Goal: Information Seeking & Learning: Learn about a topic

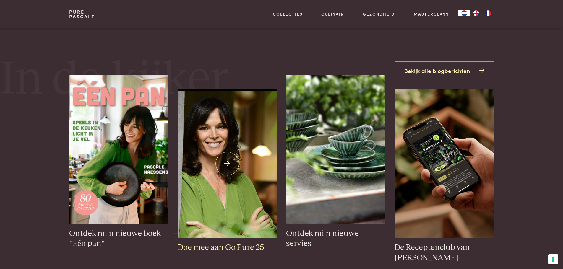
scroll to position [237, 0]
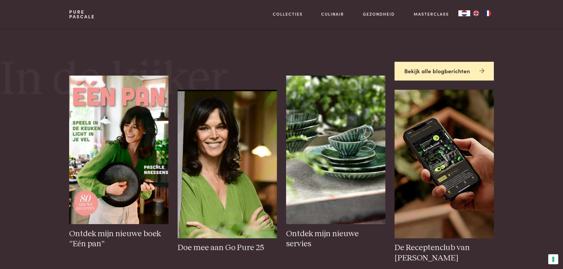
click at [431, 71] on link "Bekijk alle blogberichten" at bounding box center [444, 71] width 99 height 19
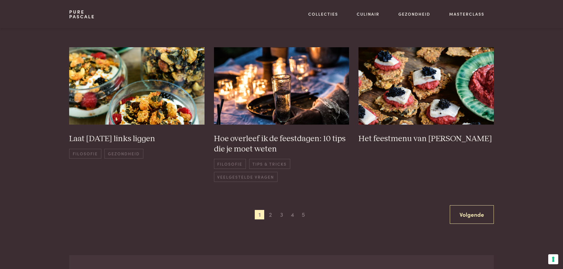
scroll to position [414, 0]
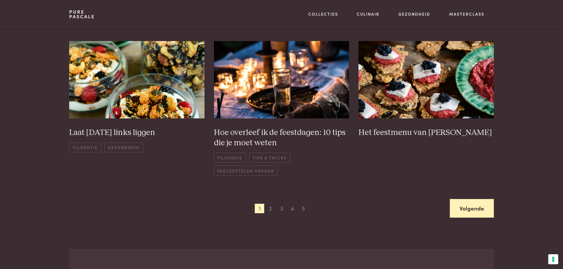
click at [473, 207] on link "Volgende" at bounding box center [472, 208] width 44 height 19
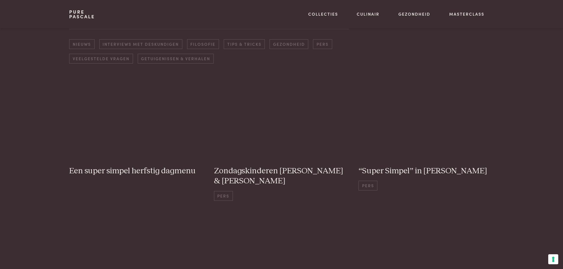
scroll to position [85, 0]
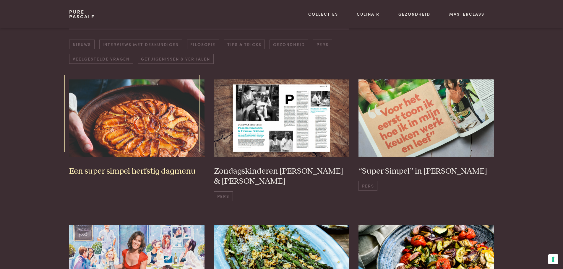
click at [149, 136] on img at bounding box center [136, 118] width 135 height 77
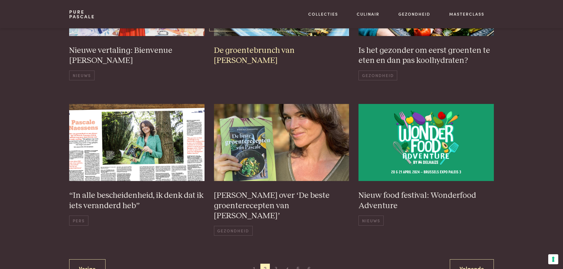
scroll to position [380, 0]
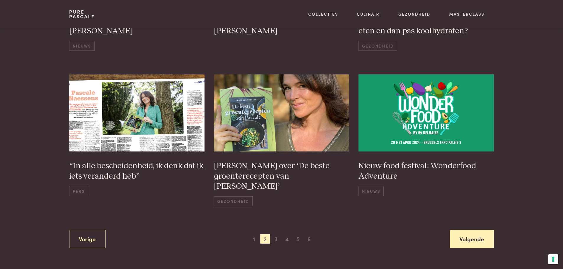
click at [470, 230] on link "Volgende" at bounding box center [472, 239] width 44 height 19
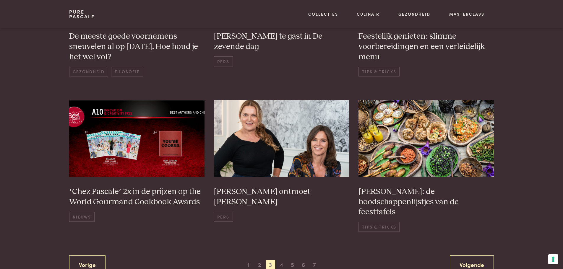
scroll to position [380, 0]
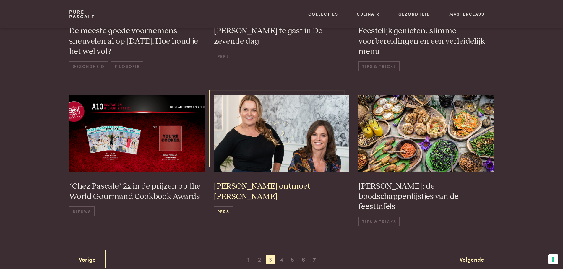
click at [319, 182] on h3 "Pascale Naessens ontmoet Donna Hay" at bounding box center [281, 192] width 135 height 20
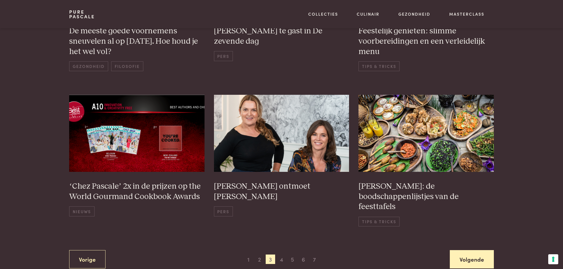
click at [466, 250] on link "Volgende" at bounding box center [472, 259] width 44 height 19
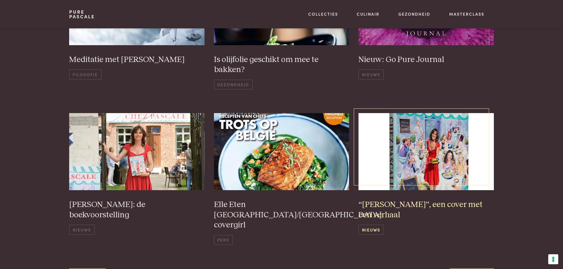
scroll to position [351, 0]
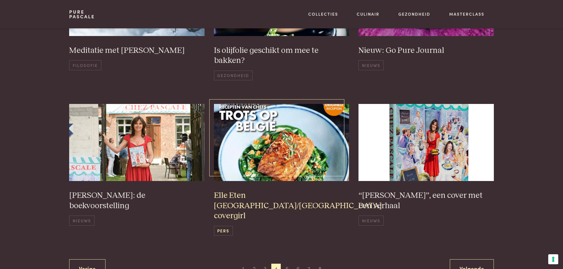
click at [329, 170] on img at bounding box center [281, 142] width 135 height 77
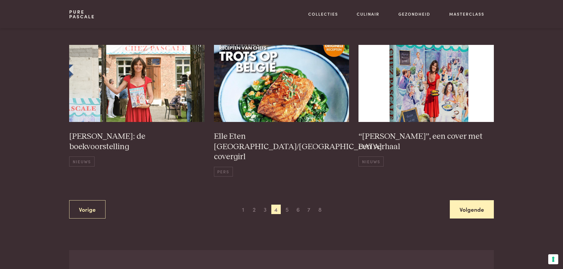
click at [469, 200] on link "Volgende" at bounding box center [472, 209] width 44 height 19
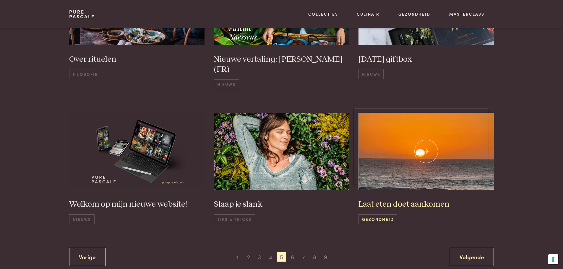
scroll to position [380, 0]
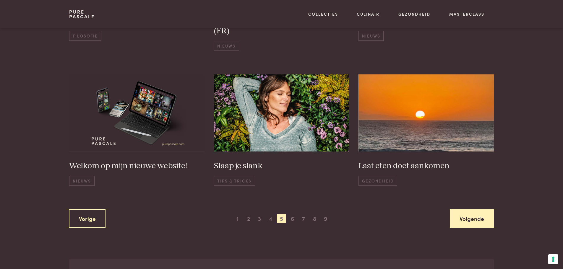
click at [469, 215] on link "Volgende" at bounding box center [472, 219] width 44 height 19
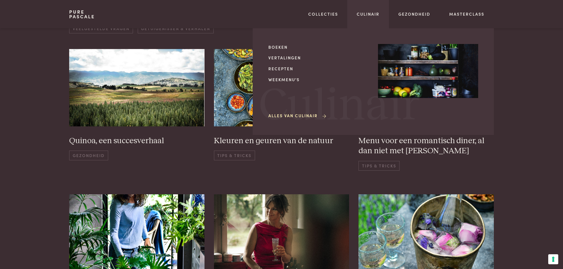
scroll to position [114, 0]
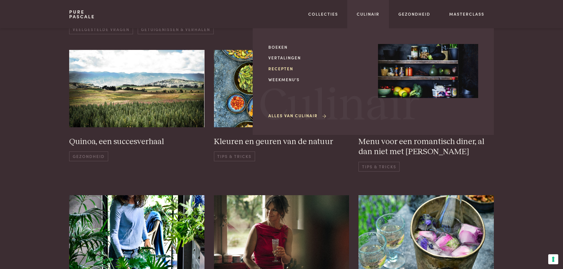
click at [287, 68] on link "Recepten" at bounding box center [318, 69] width 100 height 6
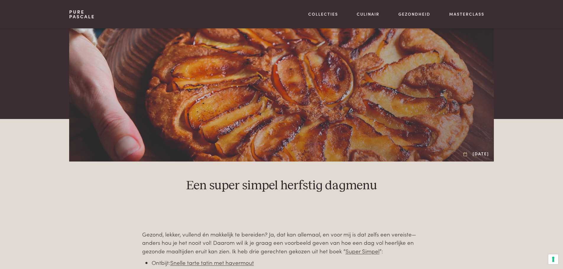
scroll to position [69, 0]
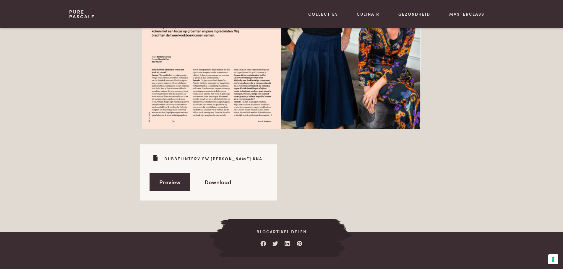
scroll to position [917, 0]
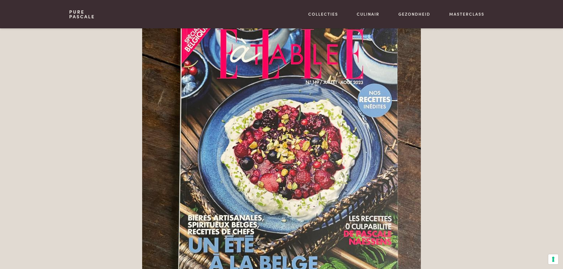
scroll to position [503, 0]
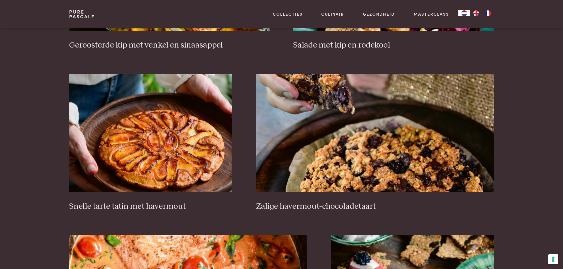
scroll to position [887, 0]
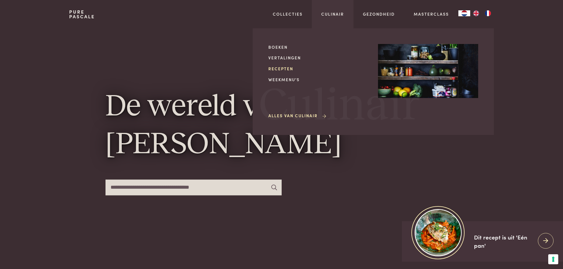
click at [284, 66] on link "Recepten" at bounding box center [318, 69] width 100 height 6
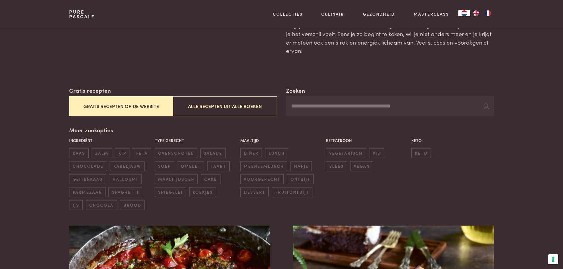
scroll to position [59, 0]
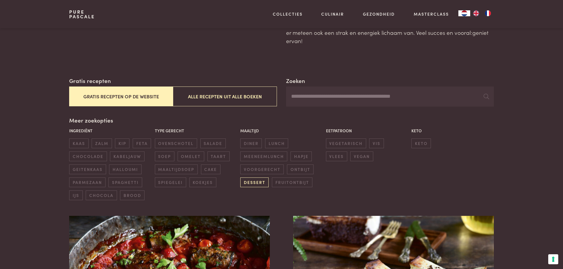
click at [258, 184] on span "dessert" at bounding box center [254, 183] width 28 height 10
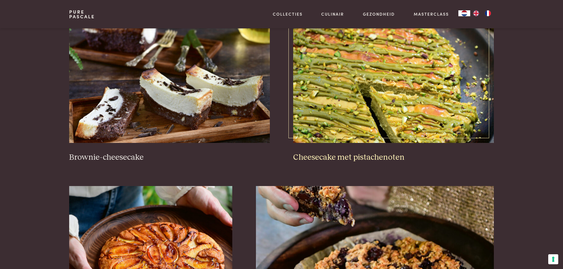
scroll to position [254, 0]
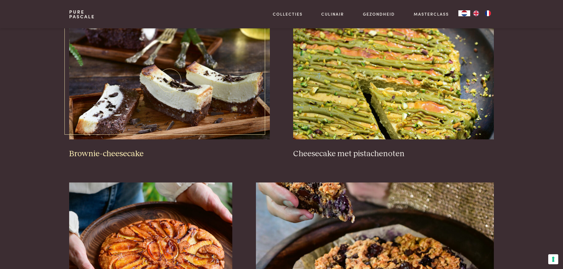
click at [144, 106] on img at bounding box center [169, 80] width 200 height 118
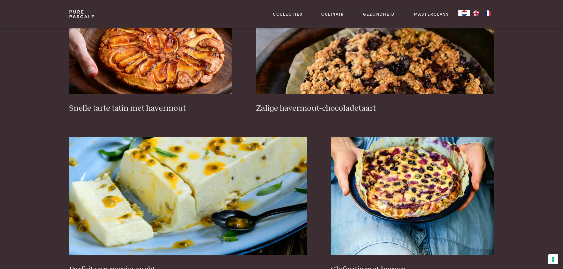
scroll to position [491, 0]
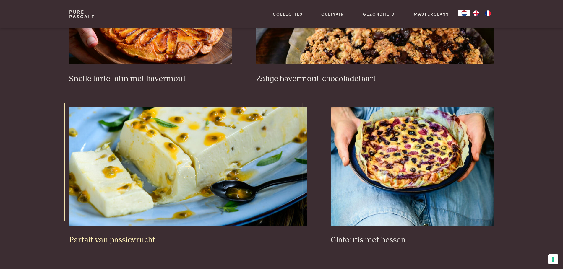
click at [237, 134] on img at bounding box center [188, 167] width 238 height 118
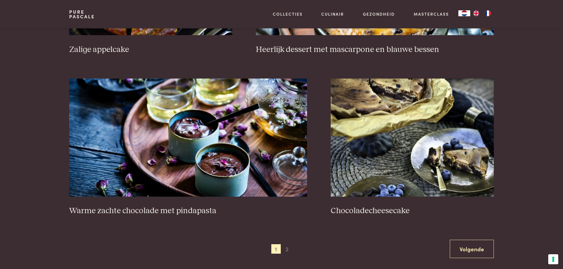
scroll to position [1023, 0]
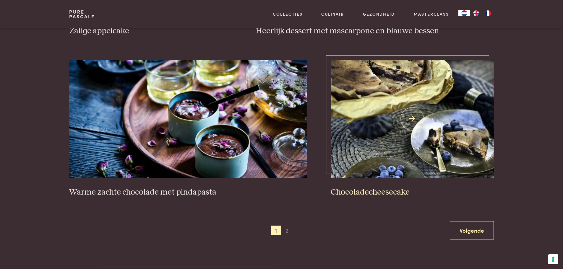
click at [392, 194] on h3 "Chocoladecheesecake" at bounding box center [412, 192] width 163 height 10
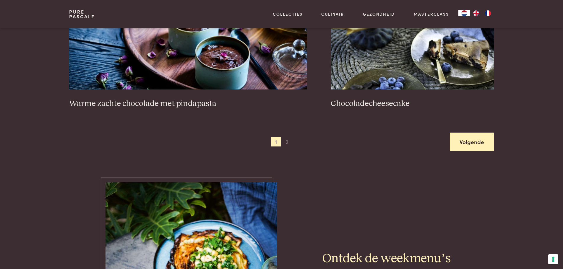
click at [482, 145] on link "Volgende" at bounding box center [472, 142] width 44 height 19
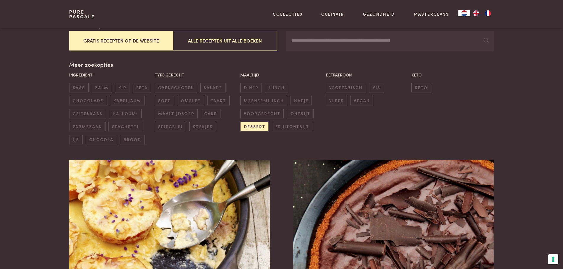
scroll to position [106, 0]
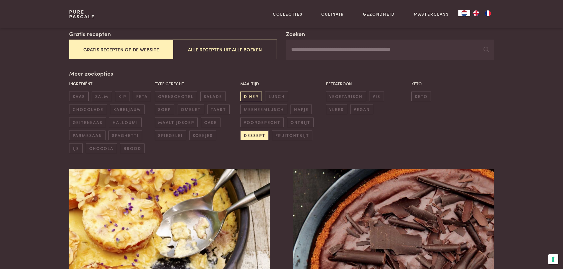
click at [258, 98] on span "diner" at bounding box center [251, 97] width 22 height 10
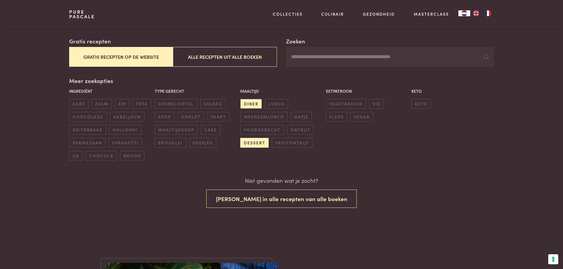
click at [255, 141] on span "dessert" at bounding box center [254, 143] width 28 height 10
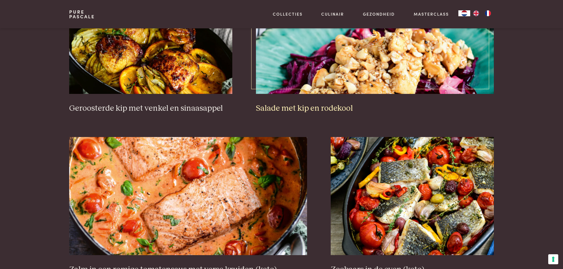
scroll to position [491, 0]
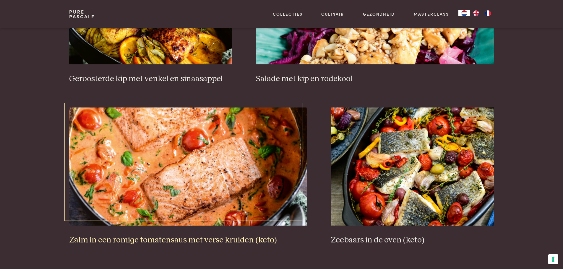
click at [254, 145] on img at bounding box center [188, 167] width 238 height 118
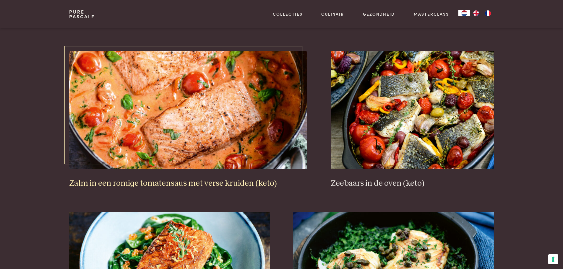
scroll to position [550, 0]
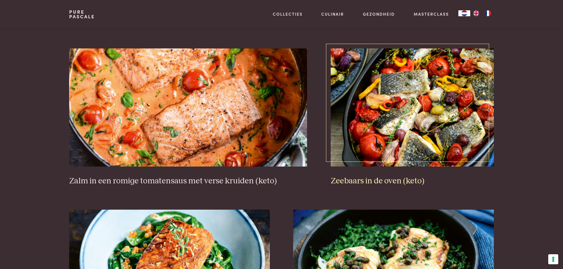
click at [393, 135] on img at bounding box center [412, 107] width 163 height 118
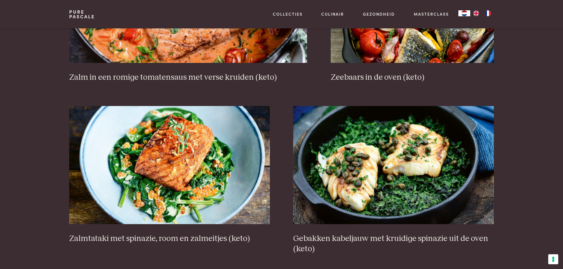
scroll to position [668, 0]
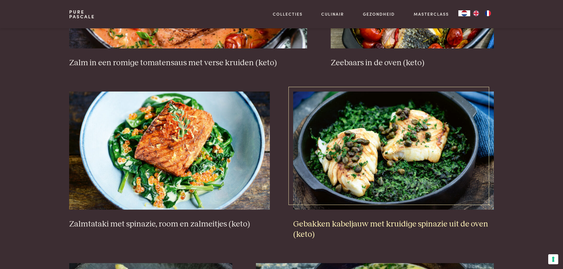
click at [356, 168] on img at bounding box center [393, 151] width 200 height 118
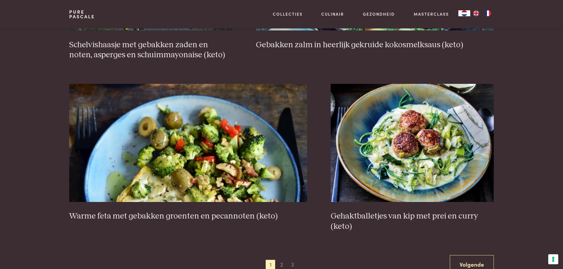
scroll to position [1023, 0]
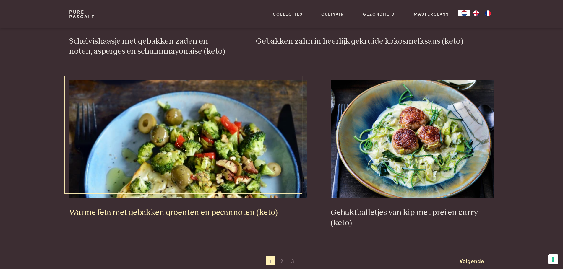
click at [188, 138] on img at bounding box center [188, 139] width 238 height 118
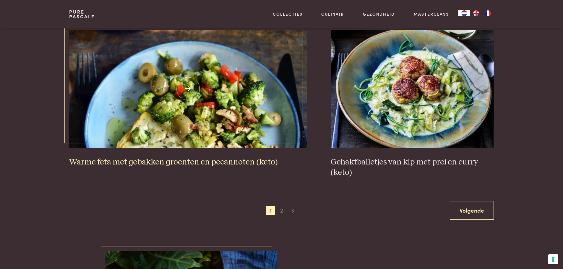
scroll to position [1082, 0]
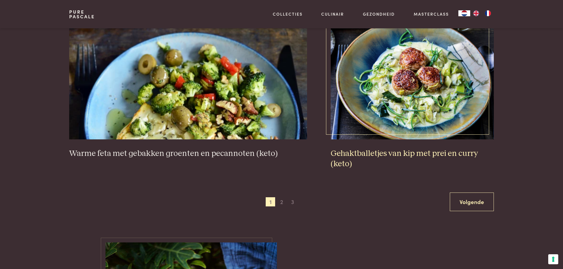
click at [423, 151] on h3 "Gehaktballetjes van kip met prei en curry (keto)" at bounding box center [412, 159] width 163 height 20
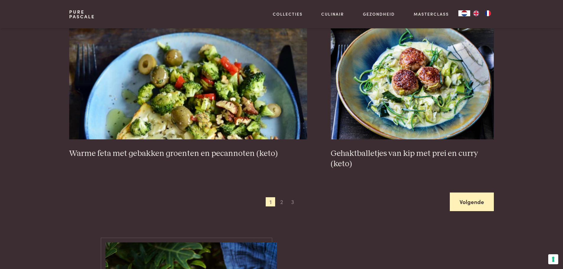
click at [465, 201] on link "Volgende" at bounding box center [472, 202] width 44 height 19
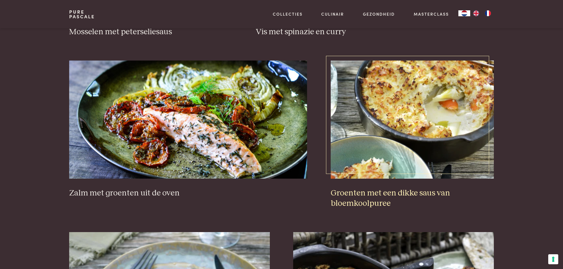
scroll to position [550, 0]
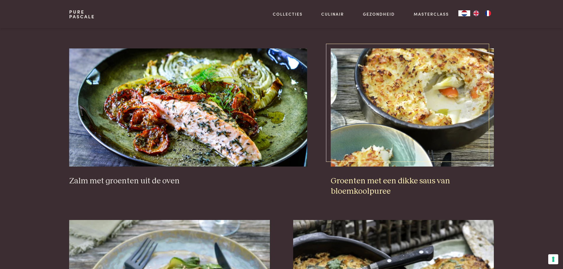
click at [393, 181] on h3 "Groenten met een dikke saus van bloemkoolpuree" at bounding box center [412, 186] width 163 height 20
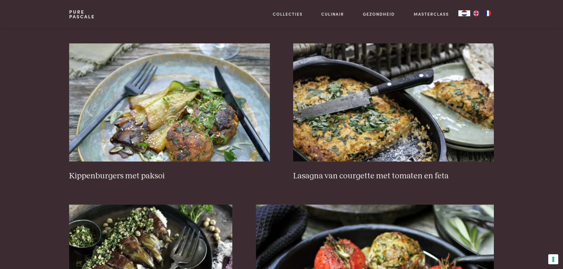
scroll to position [727, 0]
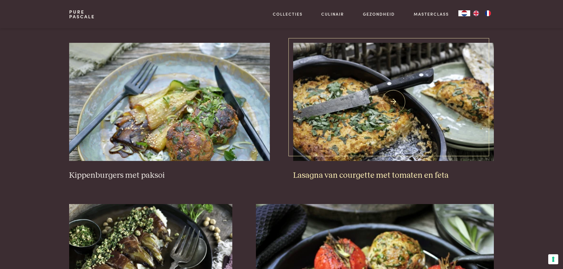
click at [407, 116] on img at bounding box center [393, 102] width 200 height 118
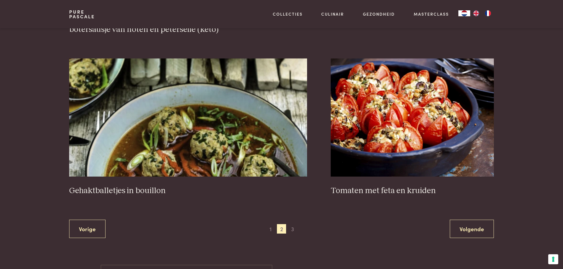
scroll to position [1052, 0]
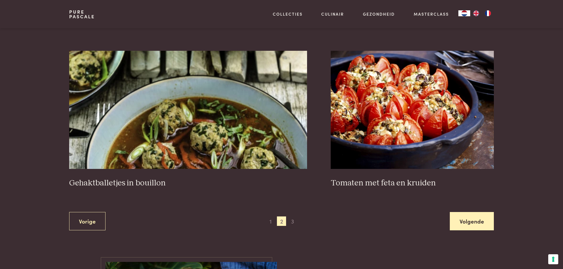
click at [469, 221] on link "Volgende" at bounding box center [472, 221] width 44 height 19
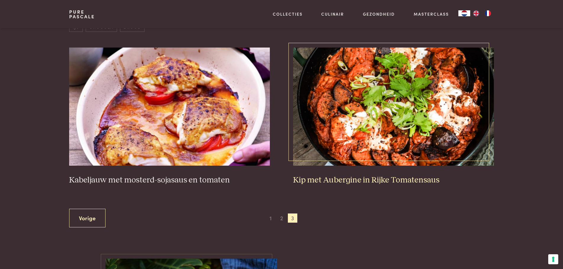
scroll to position [224, 0]
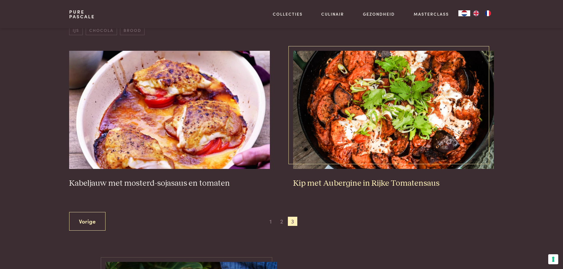
click at [394, 163] on img at bounding box center [393, 110] width 200 height 118
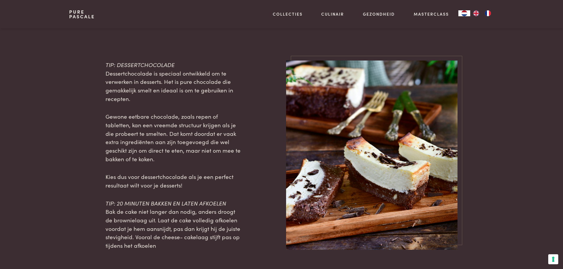
scroll to position [591, 0]
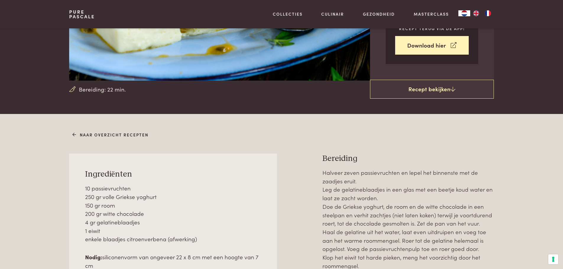
scroll to position [148, 0]
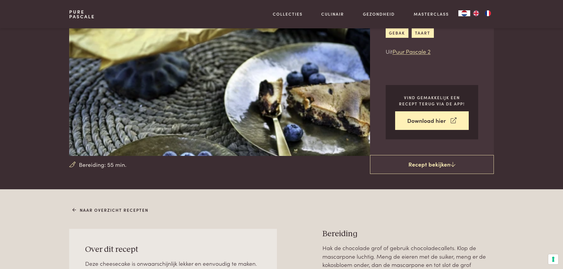
scroll to position [59, 0]
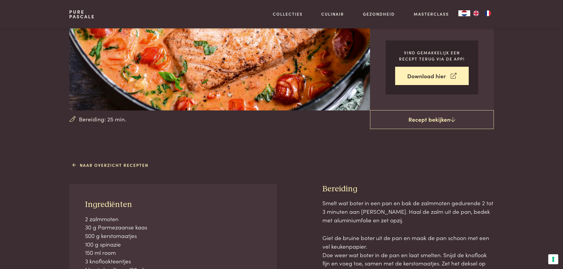
scroll to position [118, 0]
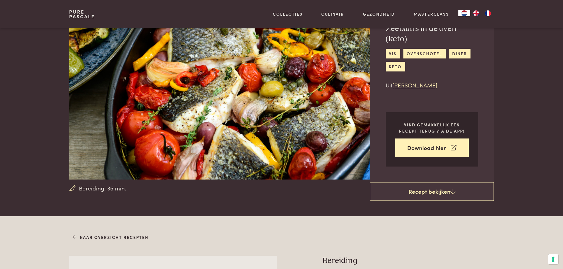
scroll to position [30, 0]
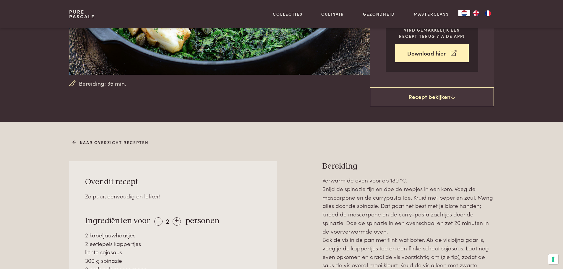
scroll to position [177, 0]
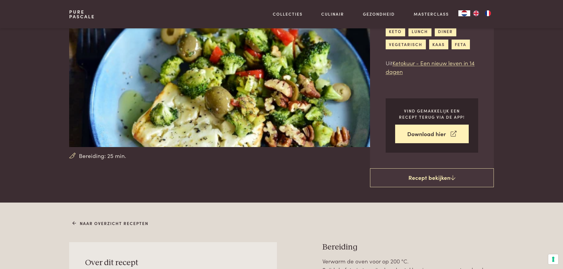
scroll to position [59, 0]
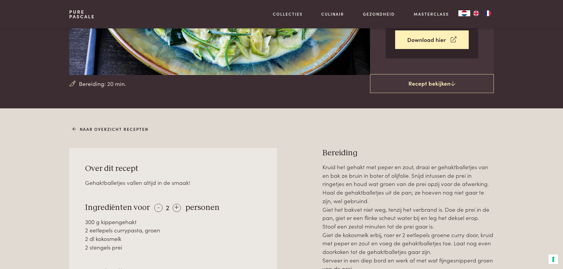
scroll to position [177, 0]
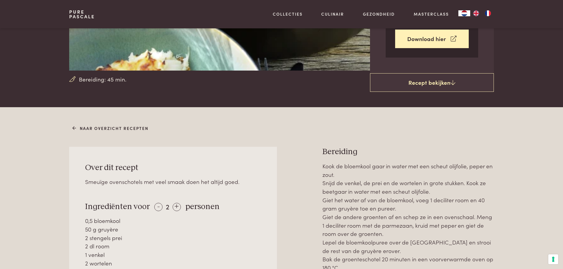
scroll to position [148, 0]
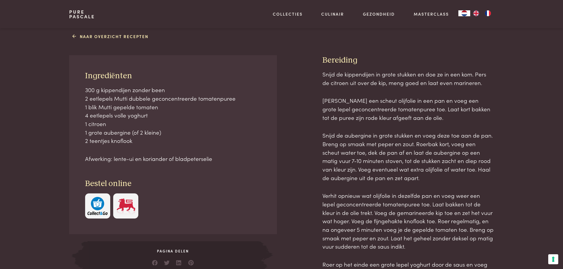
scroll to position [237, 0]
